Goal: Transaction & Acquisition: Obtain resource

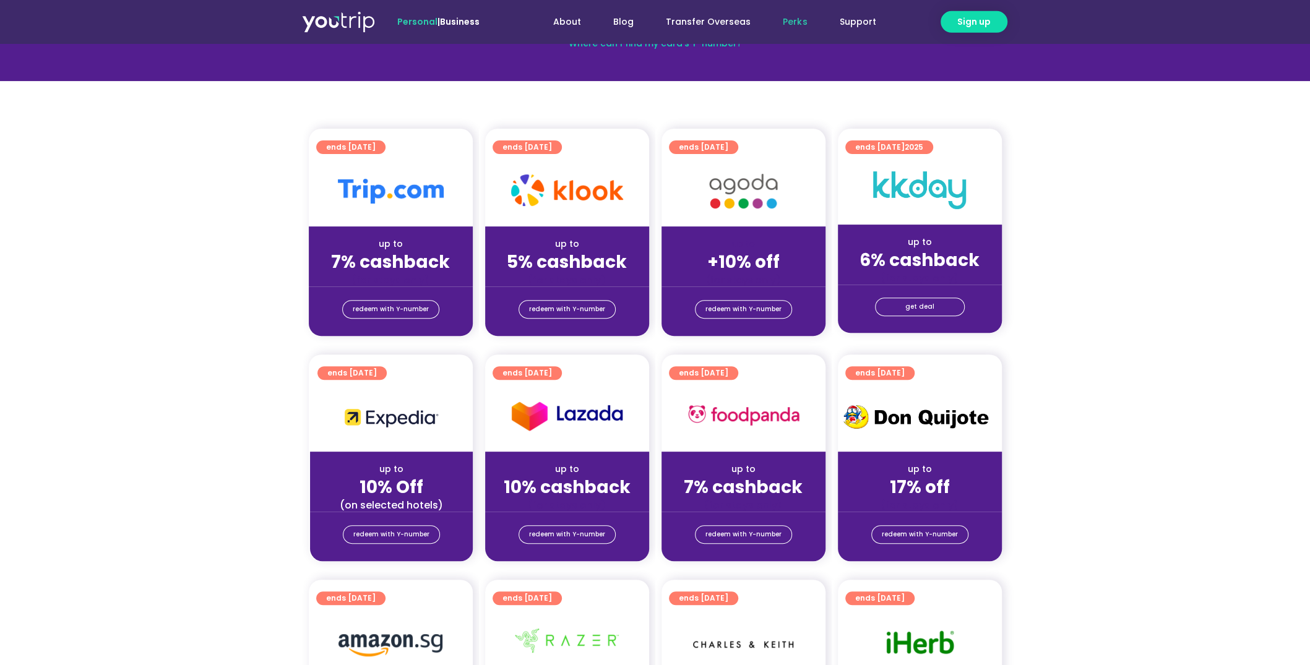
scroll to position [136, 0]
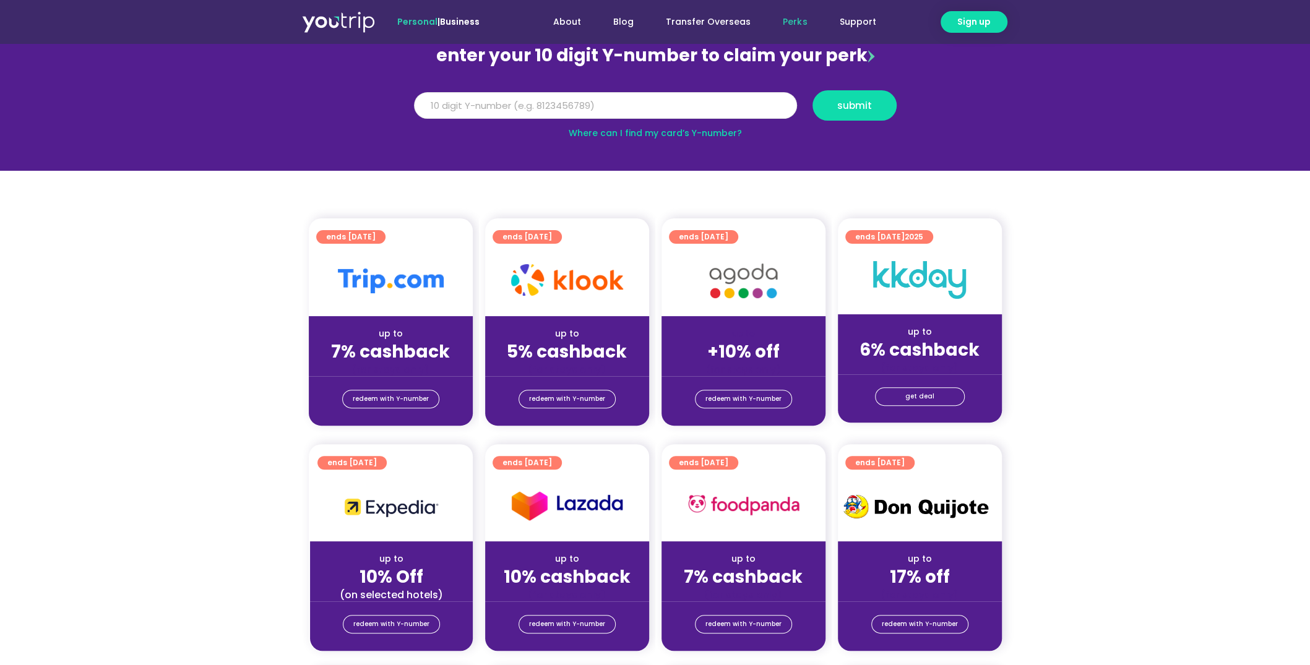
click at [527, 110] on input "Y Number" at bounding box center [605, 105] width 383 height 27
click at [690, 131] on link "Where can I find my card’s Y-number?" at bounding box center [655, 133] width 173 height 12
click at [470, 111] on input "Y Number" at bounding box center [605, 105] width 383 height 27
type input "8140325164"
click at [813, 90] on button "submit" at bounding box center [855, 105] width 84 height 30
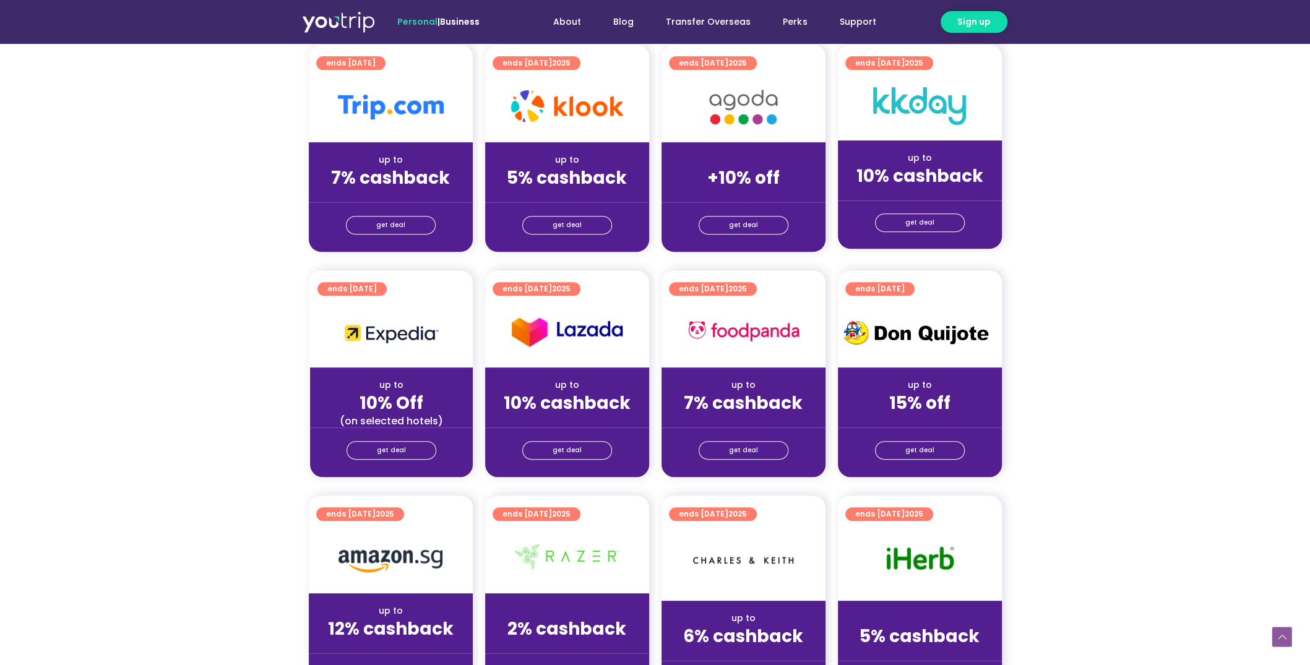
scroll to position [217, 0]
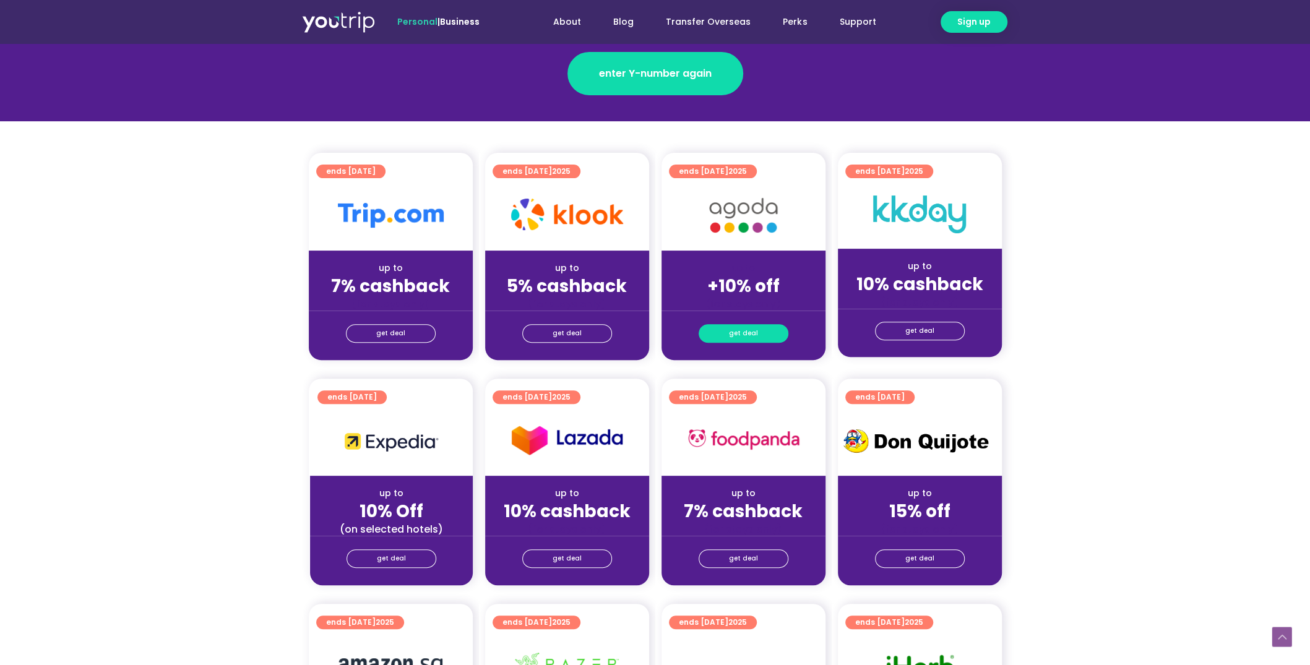
click at [766, 336] on link "get deal" at bounding box center [744, 333] width 90 height 19
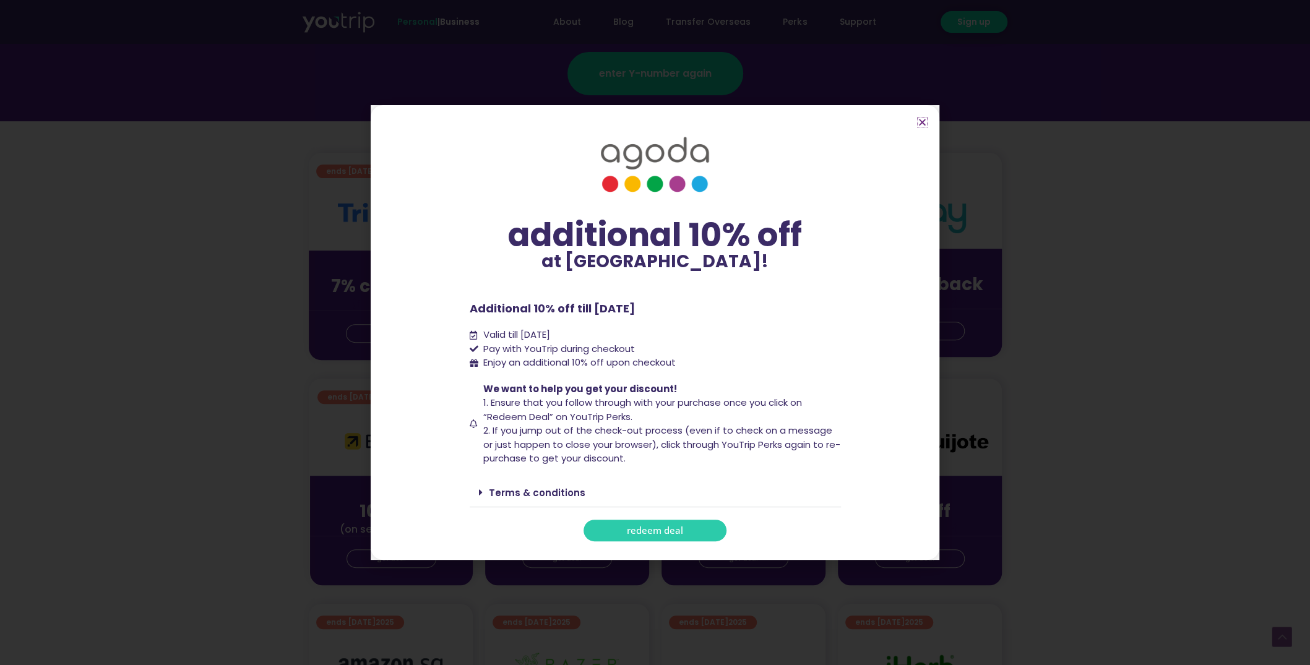
scroll to position [542, 0]
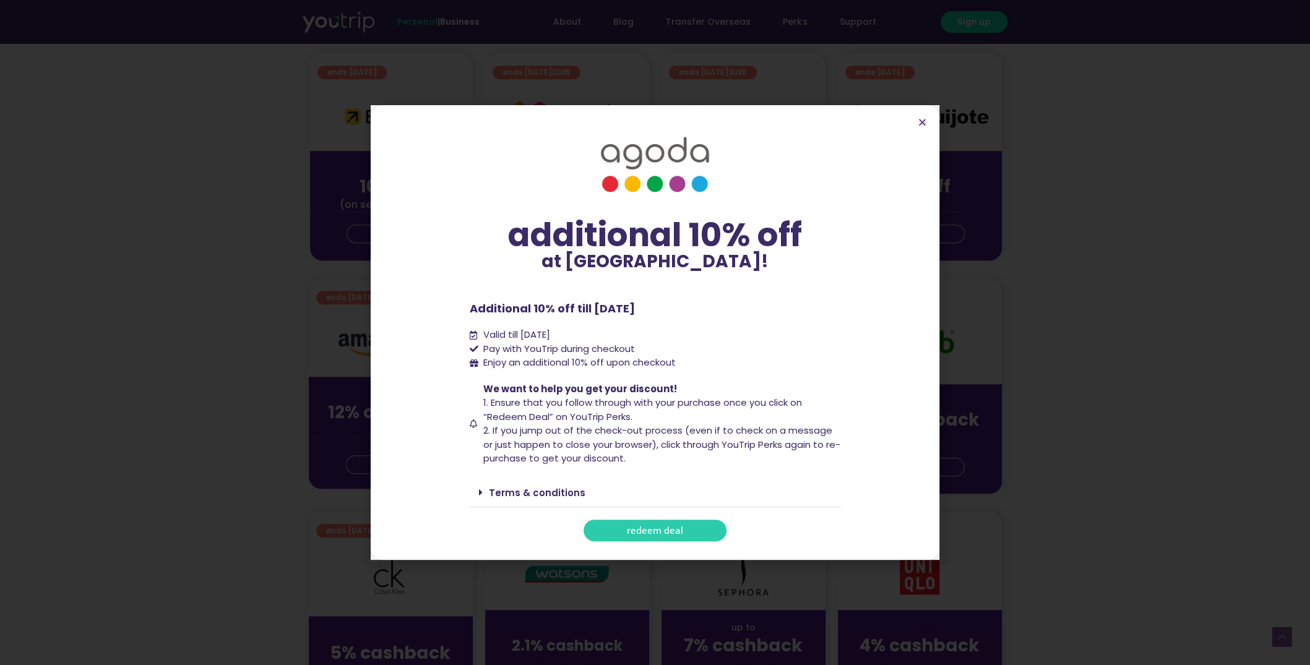
click at [476, 490] on div "Terms & conditions" at bounding box center [655, 492] width 371 height 29
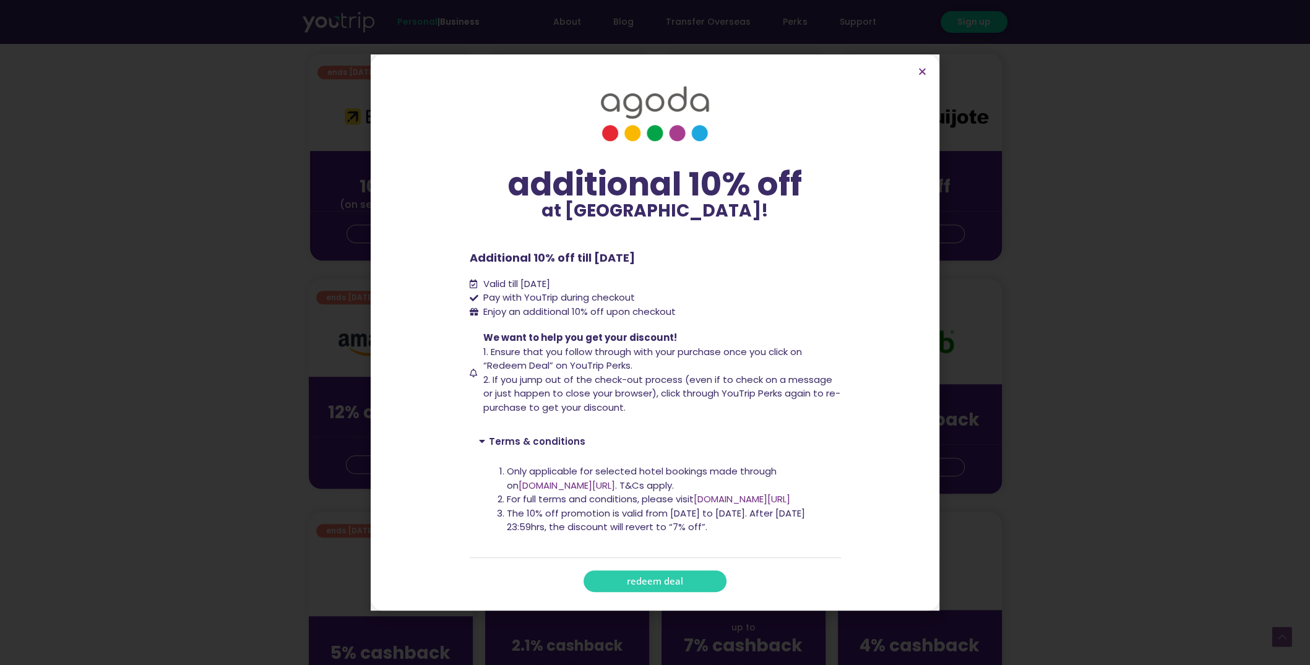
click at [701, 577] on link "redeem deal" at bounding box center [655, 582] width 143 height 22
